Goal: Information Seeking & Learning: Learn about a topic

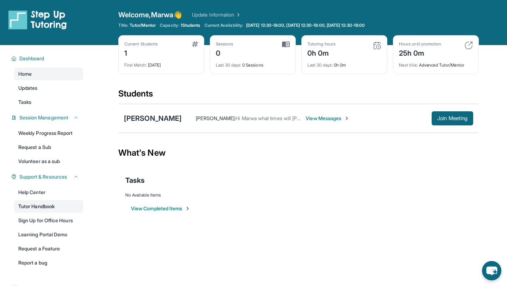
click at [56, 204] on link "Tutor Handbook" at bounding box center [48, 206] width 69 height 13
click at [321, 120] on span "View Messages" at bounding box center [327, 118] width 44 height 7
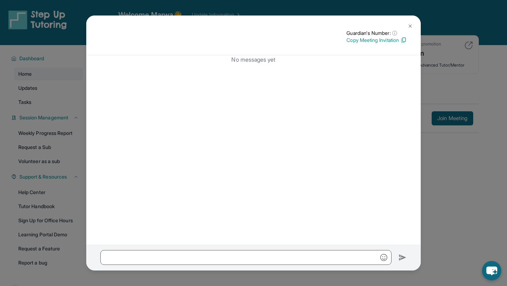
click at [408, 22] on button at bounding box center [410, 26] width 14 height 14
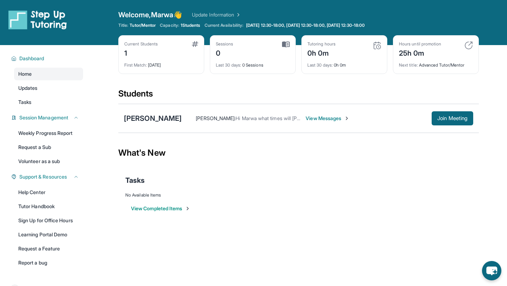
click at [235, 116] on span "[PERSON_NAME] :" at bounding box center [216, 118] width 40 height 6
click at [339, 115] on span "View Messages" at bounding box center [327, 118] width 44 height 7
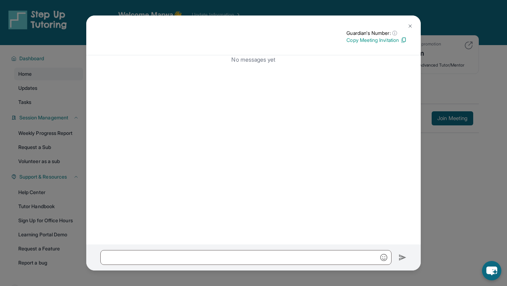
click at [409, 23] on button at bounding box center [410, 26] width 14 height 14
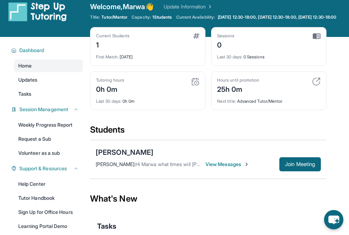
scroll to position [9, 0]
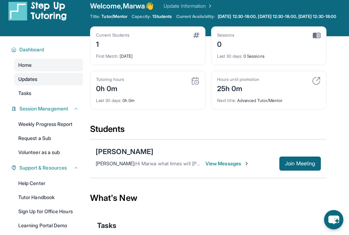
click at [30, 86] on link "Updates" at bounding box center [48, 79] width 69 height 13
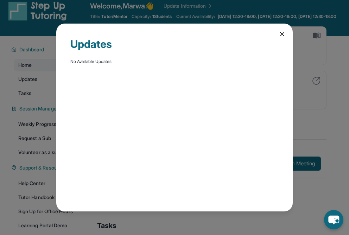
click at [282, 38] on div "Updates No Available Updates" at bounding box center [174, 118] width 237 height 188
click at [281, 35] on icon at bounding box center [282, 34] width 7 height 7
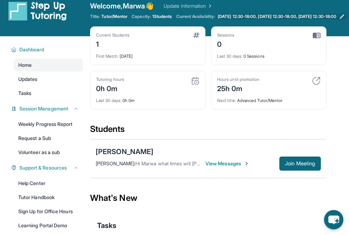
drag, startPoint x: 253, startPoint y: 27, endPoint x: 225, endPoint y: 17, distance: 30.4
click at [225, 17] on div "Welcome, Marwa 👋 Update Information Title: Tutor/Mentor Capacity: 1 Students Cu…" at bounding box center [219, 13] width 259 height 25
copy span "[DATE] 12:30-18:00, [DATE] 12:30-18:00, [DATE] 12:30-18:00"
